Goal: Task Accomplishment & Management: Complete application form

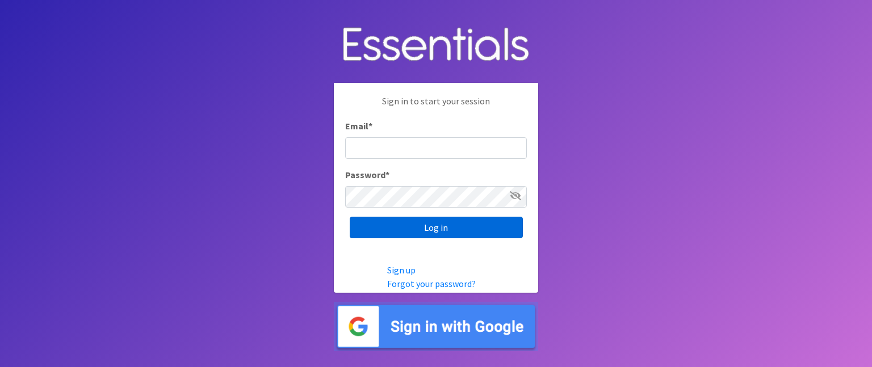
type input "[EMAIL_ADDRESS][DOMAIN_NAME]"
click at [413, 234] on input "Log in" at bounding box center [436, 228] width 173 height 22
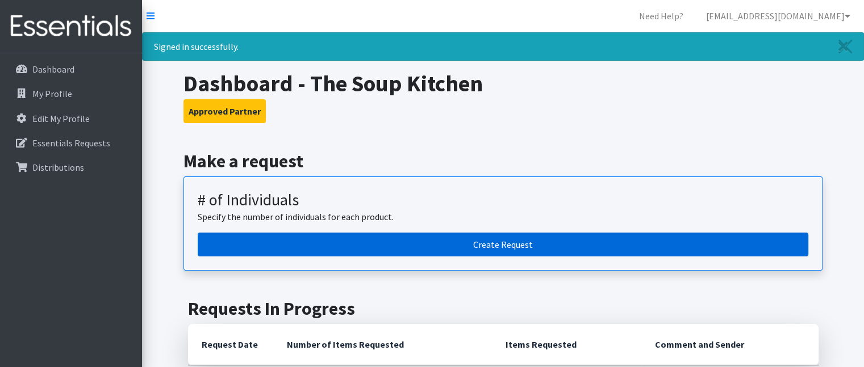
click at [472, 242] on link "Create Request" at bounding box center [503, 245] width 610 height 24
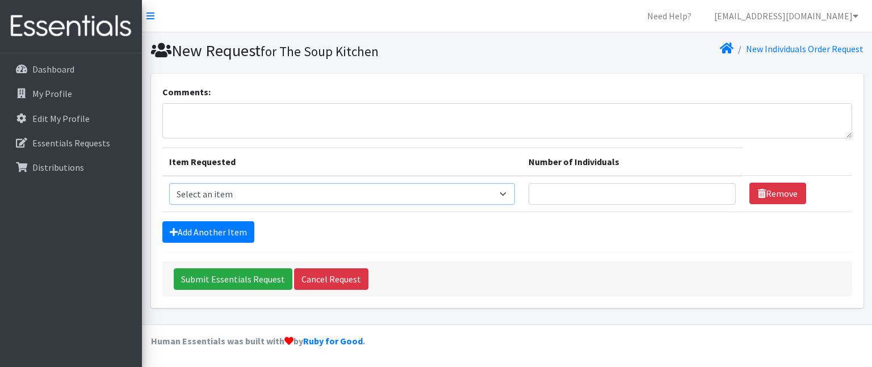
click at [395, 195] on select "Select an item # - Total number of kids being served with this order: Baby wipe…" at bounding box center [342, 194] width 346 height 22
select select "10203"
click at [169, 183] on select "Select an item # - Total number of kids being served with this order: Baby wipe…" at bounding box center [342, 194] width 346 height 22
click at [571, 188] on input "Number of Individuals" at bounding box center [632, 194] width 207 height 22
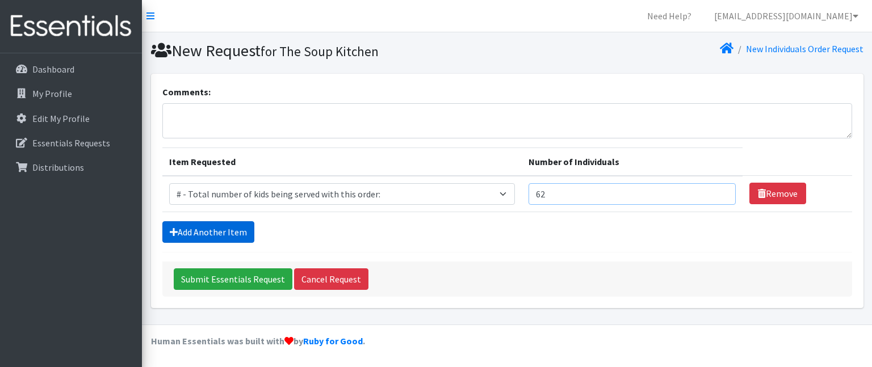
type input "62"
click at [194, 227] on link "Add Another Item" at bounding box center [208, 232] width 92 height 22
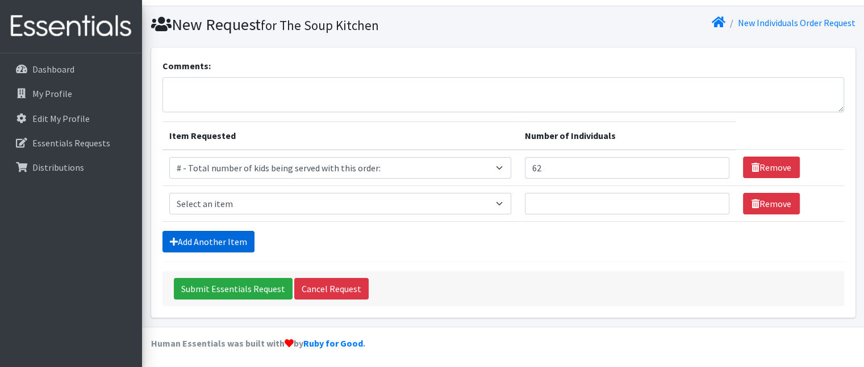
scroll to position [27, 0]
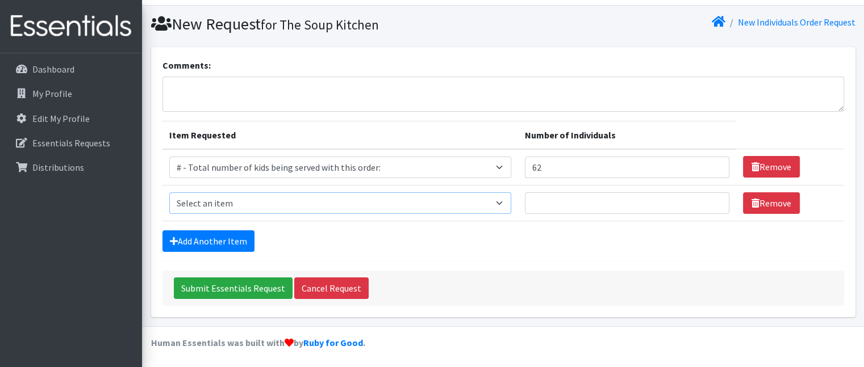
click at [209, 200] on select "Select an item # - Total number of kids being served with this order: Baby wipe…" at bounding box center [340, 203] width 342 height 22
select select "2655"
click at [169, 192] on select "Select an item # - Total number of kids being served with this order: Baby wipe…" at bounding box center [340, 203] width 342 height 22
click at [554, 209] on input "Number of Individuals" at bounding box center [627, 203] width 204 height 22
type input "10"
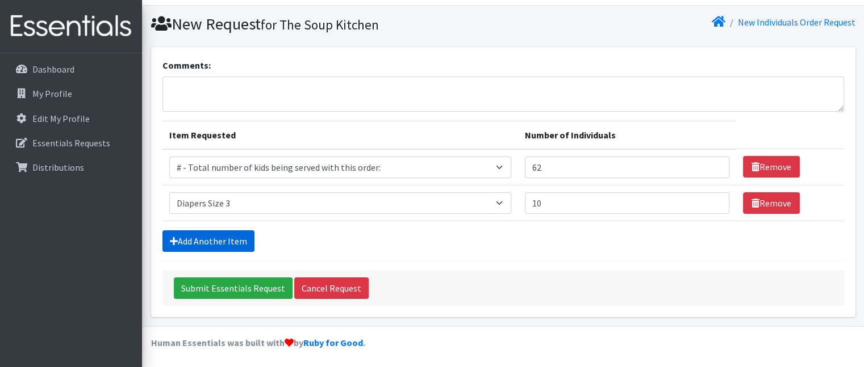
click at [172, 241] on icon at bounding box center [174, 241] width 8 height 9
click at [183, 237] on link "Add Another Item" at bounding box center [208, 242] width 92 height 22
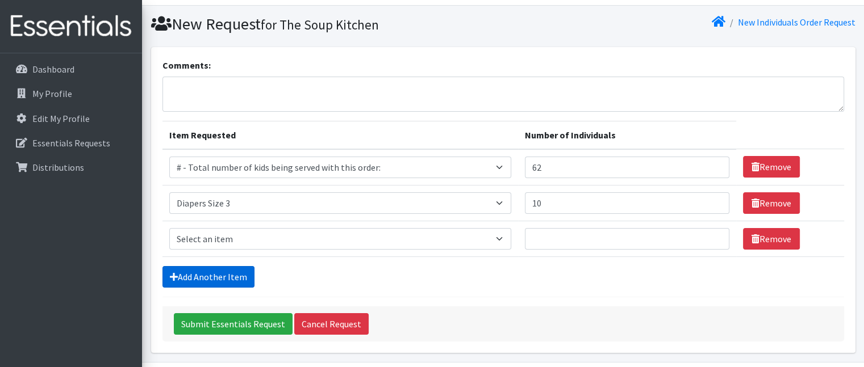
scroll to position [62, 0]
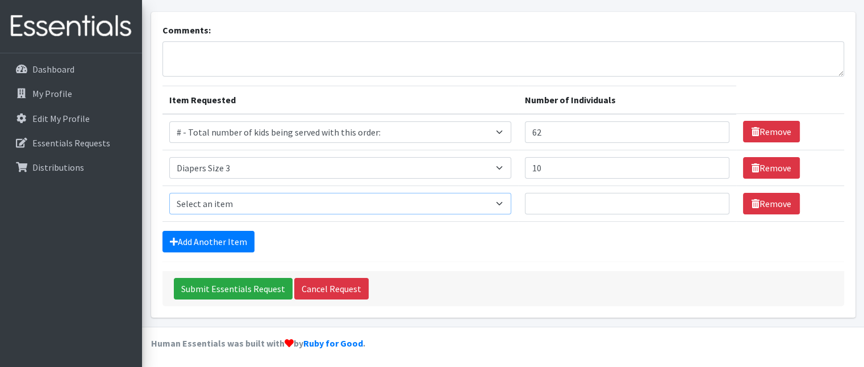
click at [220, 204] on select "Select an item # - Total number of kids being served with this order: Baby wipe…" at bounding box center [340, 204] width 342 height 22
select select "2661"
click at [169, 193] on select "Select an item # - Total number of kids being served with this order: Baby wipe…" at bounding box center [340, 204] width 342 height 22
click at [555, 197] on input "Number of Individuals" at bounding box center [627, 204] width 204 height 22
type input "15"
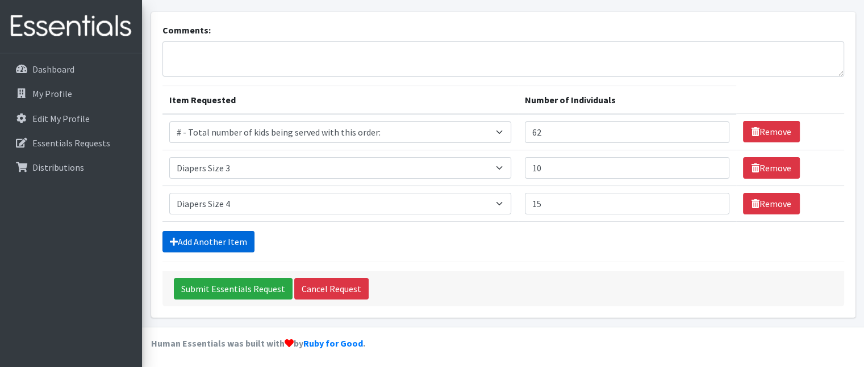
click at [238, 243] on link "Add Another Item" at bounding box center [208, 242] width 92 height 22
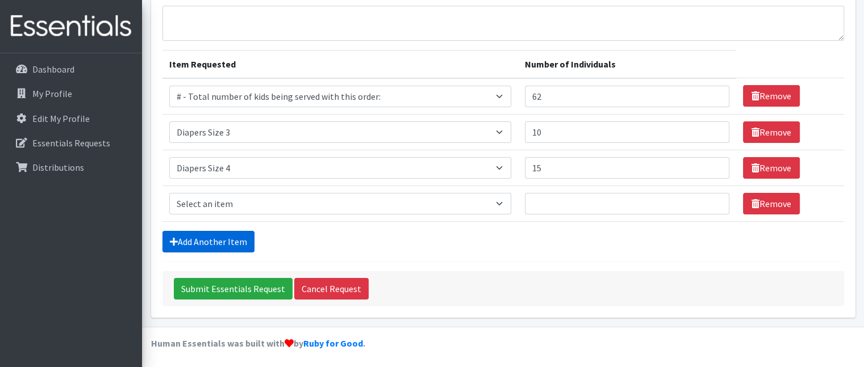
scroll to position [98, 0]
click at [250, 202] on select "Select an item # - Total number of kids being served with this order: Baby wipe…" at bounding box center [340, 204] width 342 height 22
select select "2652"
click at [169, 193] on select "Select an item # - Total number of kids being served with this order: Baby wipe…" at bounding box center [340, 204] width 342 height 22
click at [584, 201] on input "Number of Individuals" at bounding box center [627, 204] width 204 height 22
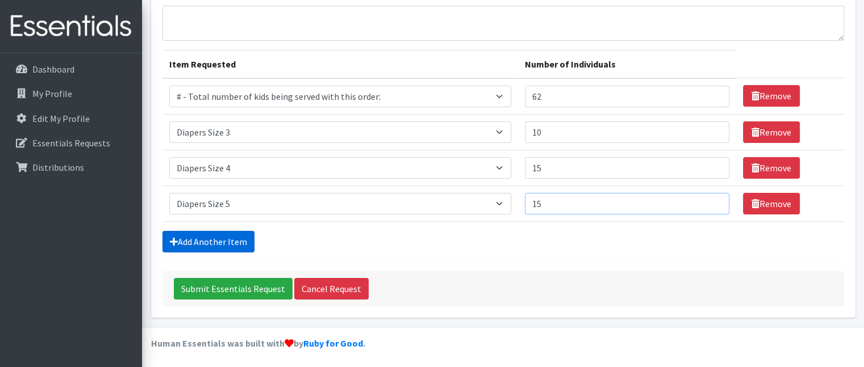
type input "15"
click at [250, 245] on link "Add Another Item" at bounding box center [208, 242] width 92 height 22
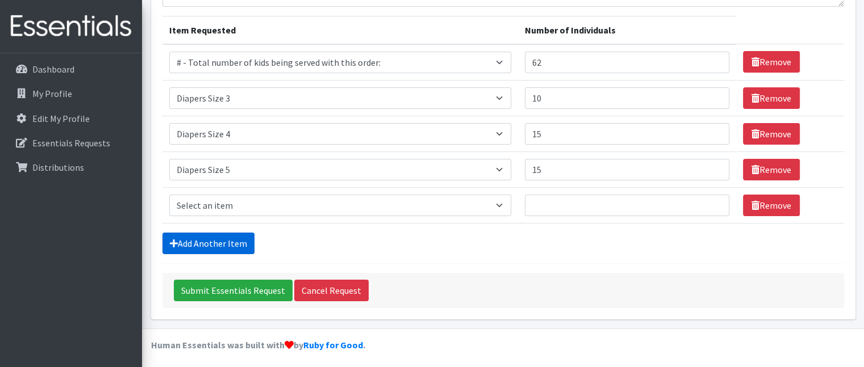
scroll to position [133, 0]
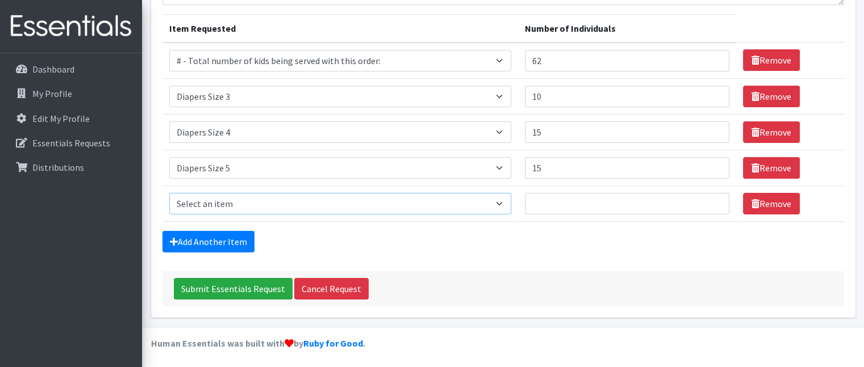
click at [253, 202] on select "Select an item # - Total number of kids being served with this order: Baby wipe…" at bounding box center [340, 204] width 342 height 22
select select "2674"
click at [169, 193] on select "Select an item # - Total number of kids being served with this order: Baby wipe…" at bounding box center [340, 204] width 342 height 22
click at [554, 202] on input "Number of Individuals" at bounding box center [627, 204] width 204 height 22
type input "20"
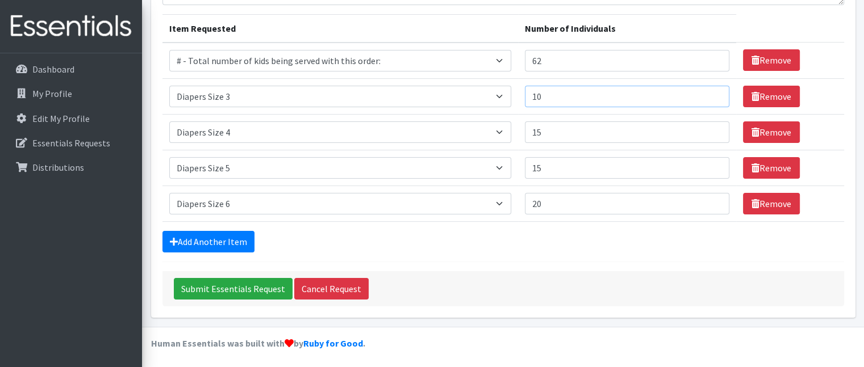
click at [547, 91] on input "10" at bounding box center [627, 97] width 204 height 22
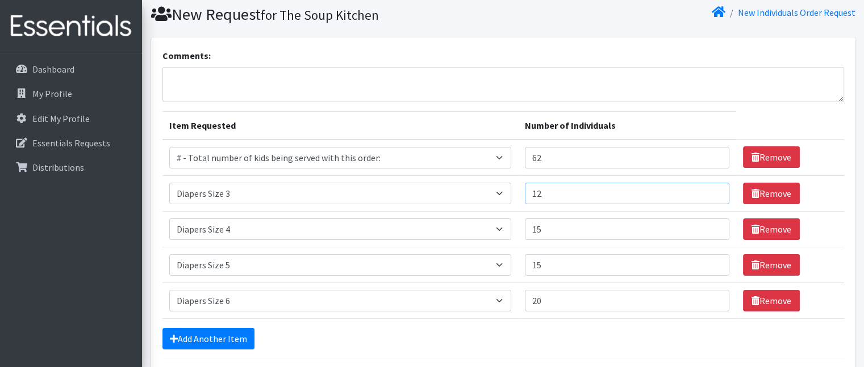
scroll to position [57, 0]
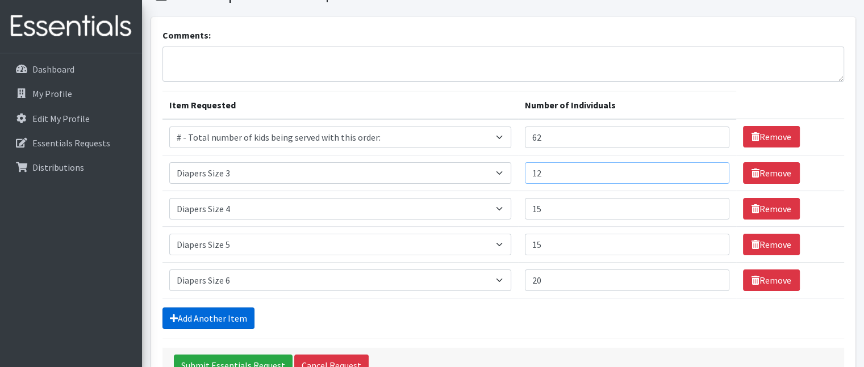
type input "12"
click at [207, 318] on link "Add Another Item" at bounding box center [208, 319] width 92 height 22
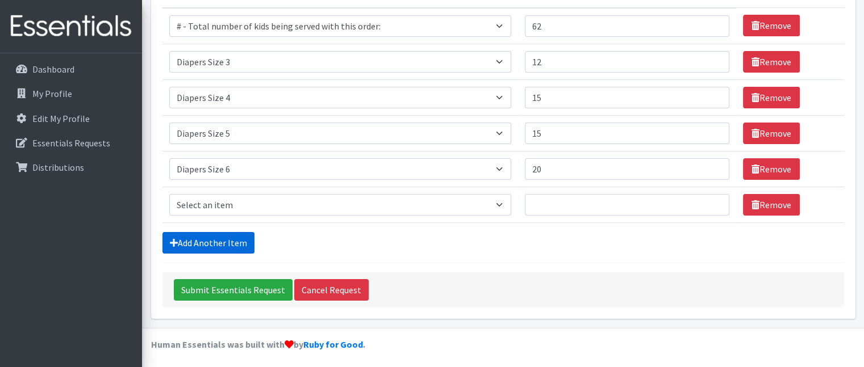
scroll to position [169, 0]
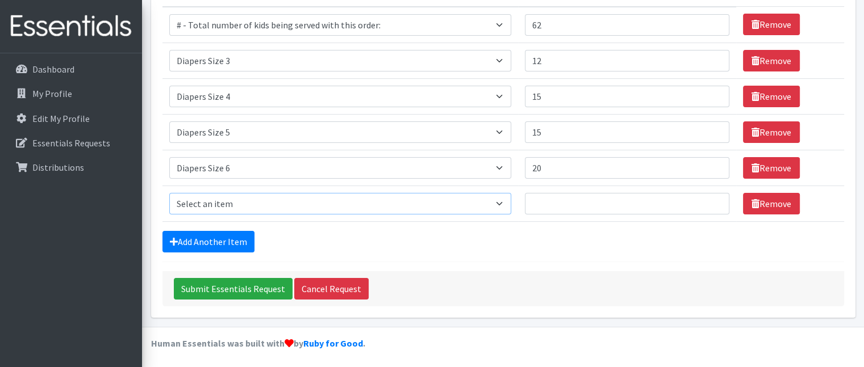
click at [225, 203] on select "Select an item # - Total number of kids being served with this order: Baby wipe…" at bounding box center [340, 204] width 342 height 22
select select "2674"
click at [169, 193] on select "Select an item # - Total number of kids being served with this order: Baby wipe…" at bounding box center [340, 204] width 342 height 22
click at [554, 204] on input "Number of Individuals" at bounding box center [627, 204] width 204 height 22
type input "20"
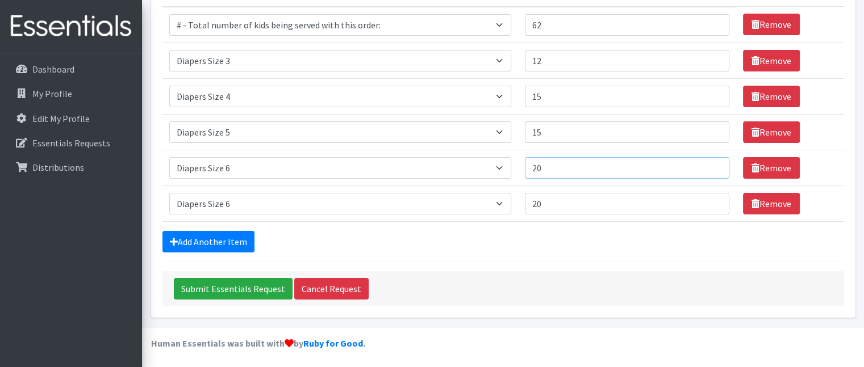
click at [553, 167] on input "20" at bounding box center [627, 168] width 204 height 22
type input "2"
type input "15"
click at [261, 163] on select "Select an item # - Total number of kids being served with this order: Baby wipe…" at bounding box center [340, 168] width 342 height 22
select select "2652"
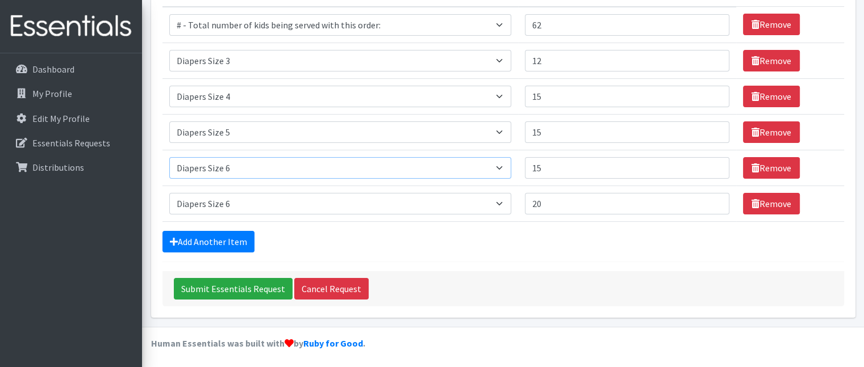
click at [169, 157] on select "Select an item # - Total number of kids being served with this order: Baby wipe…" at bounding box center [340, 168] width 342 height 22
click at [275, 135] on select "Select an item # - Total number of kids being served with this order: Baby wipe…" at bounding box center [340, 133] width 342 height 22
select select "2661"
click at [169, 122] on select "Select an item # - Total number of kids being served with this order: Baby wipe…" at bounding box center [340, 133] width 342 height 22
click at [547, 96] on input "15" at bounding box center [627, 97] width 204 height 22
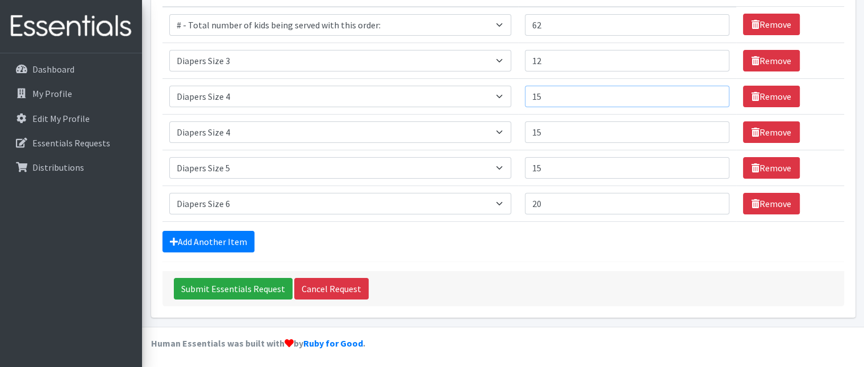
type input "1"
click at [320, 97] on select "Select an item # - Total number of kids being served with this order: Baby wipe…" at bounding box center [340, 97] width 342 height 22
select select "2655"
click at [169, 86] on select "Select an item # - Total number of kids being served with this order: Baby wipe…" at bounding box center [340, 97] width 342 height 22
click at [556, 98] on input "Number of Individuals" at bounding box center [627, 97] width 204 height 22
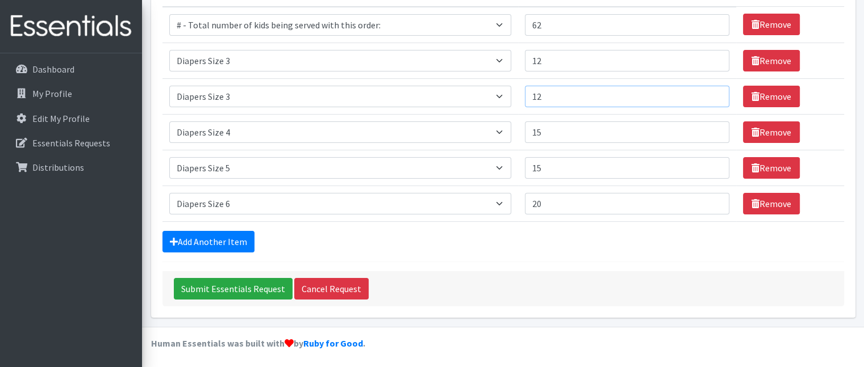
type input "12"
click at [566, 62] on input "12" at bounding box center [627, 61] width 204 height 22
type input "1"
click at [245, 58] on select "Select an item # - Total number of kids being served with this order: Baby wipe…" at bounding box center [340, 61] width 342 height 22
click at [225, 63] on select "Select an item # - Total number of kids being served with this order: Baby wipe…" at bounding box center [340, 61] width 342 height 22
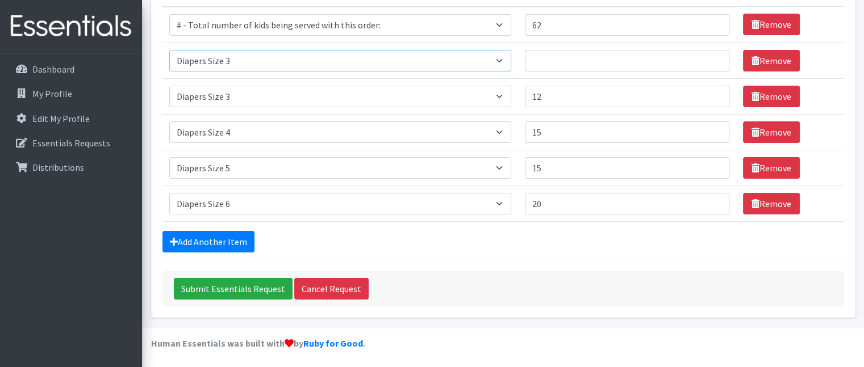
click at [225, 63] on select "Select an item # - Total number of kids being served with this order: Baby wipe…" at bounding box center [340, 61] width 342 height 22
select select "2649"
click at [169, 50] on select "Select an item # - Total number of kids being served with this order: Baby wipe…" at bounding box center [340, 61] width 342 height 22
click at [566, 60] on input "Number of Individuals" at bounding box center [627, 61] width 204 height 22
type input "2"
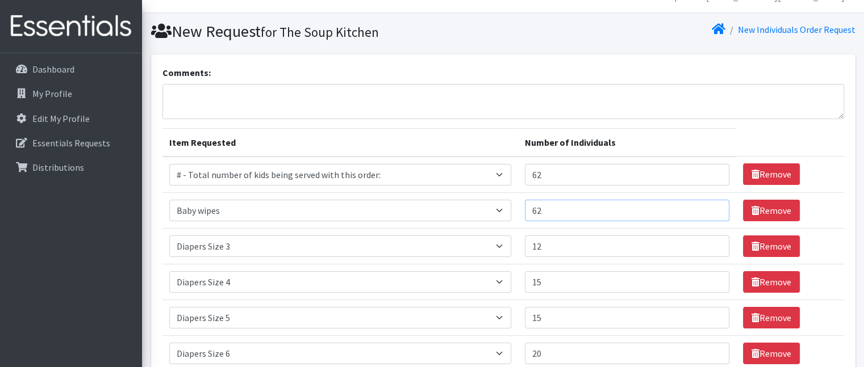
scroll to position [0, 0]
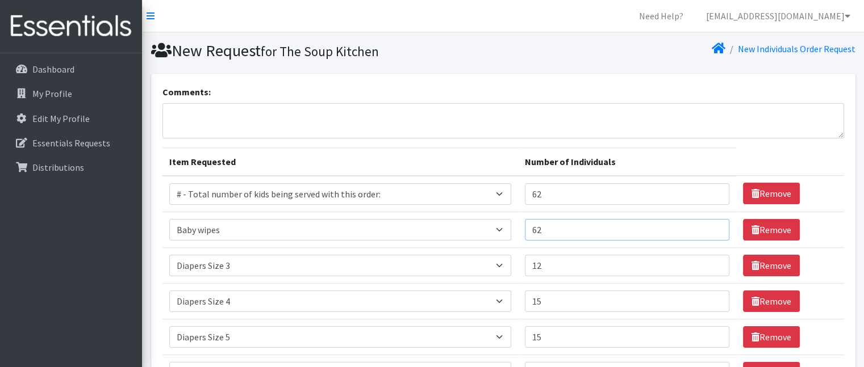
type input "62"
click at [191, 109] on textarea "Comments:" at bounding box center [502, 120] width 681 height 35
click at [210, 113] on textarea "If available toddler stroller for 3 children" at bounding box center [502, 120] width 681 height 35
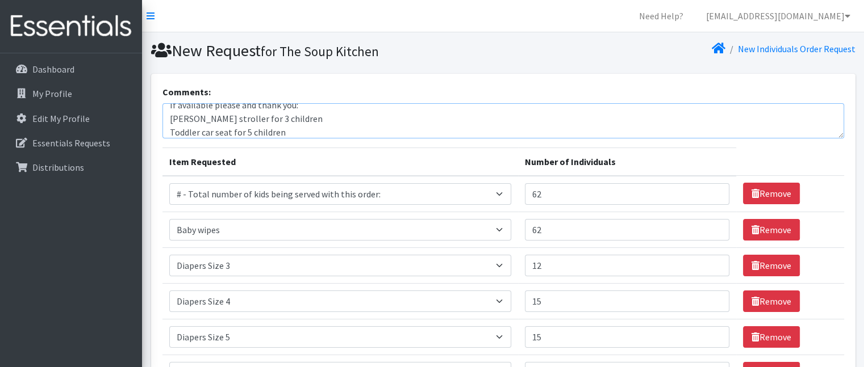
scroll to position [23, 0]
click at [273, 131] on textarea "If available please and thank you: Toddler stroller for 3 children Toddler car …" at bounding box center [502, 120] width 681 height 35
click at [285, 116] on textarea "If available please and thank you: Toddler stroller for 3 children Toddler car …" at bounding box center [502, 120] width 681 height 35
click at [291, 127] on textarea "If available please and thank you: Toddler stroller for 3 children Toddler car …" at bounding box center [502, 120] width 681 height 35
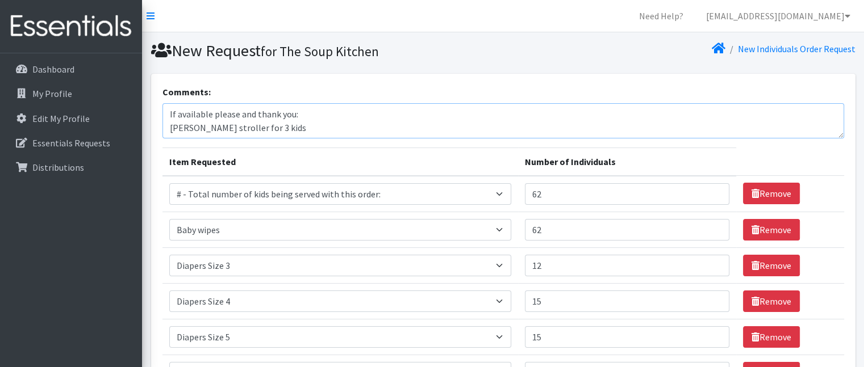
click at [268, 136] on textarea "If available please and thank you: Toddler stroller for 3 kids Toddler car seat…" at bounding box center [502, 120] width 681 height 35
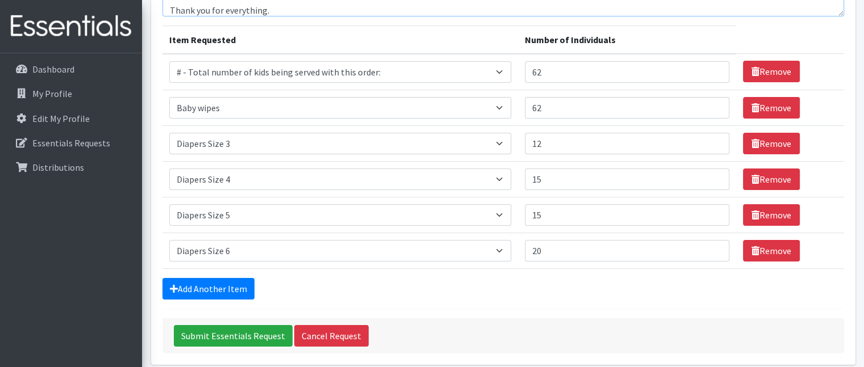
scroll to position [169, 0]
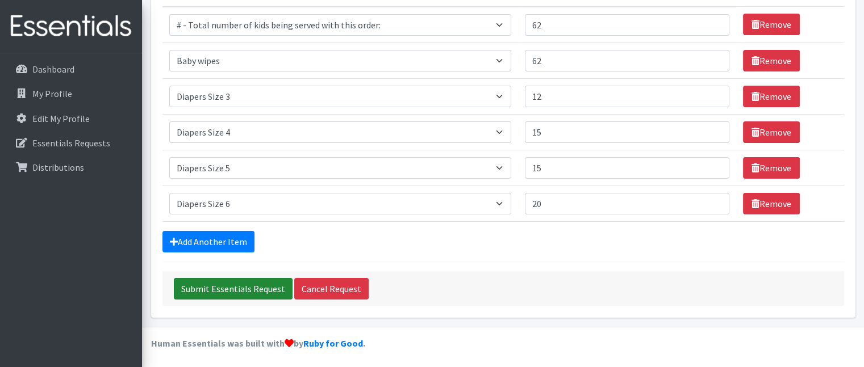
type textarea "If available please and thank you: Toddler stroller for 3 kids Toddler car seat…"
click at [217, 290] on input "Submit Essentials Request" at bounding box center [233, 289] width 119 height 22
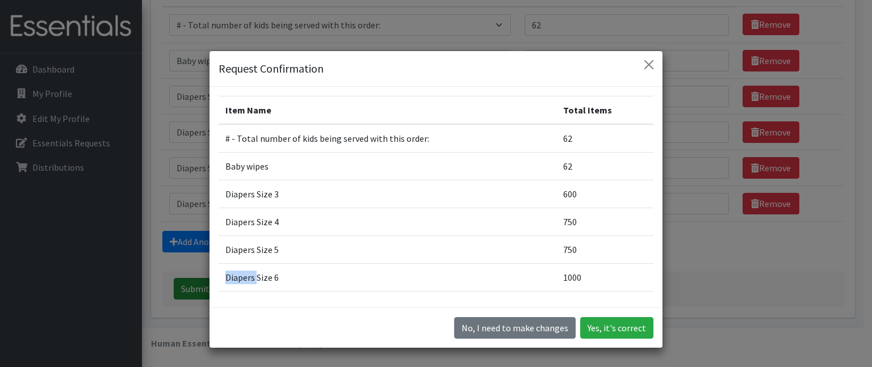
click at [219, 286] on td "Diapers Size 6" at bounding box center [388, 278] width 338 height 28
click at [621, 324] on button "Yes, it's correct" at bounding box center [616, 328] width 73 height 22
